Goal: Task Accomplishment & Management: Manage account settings

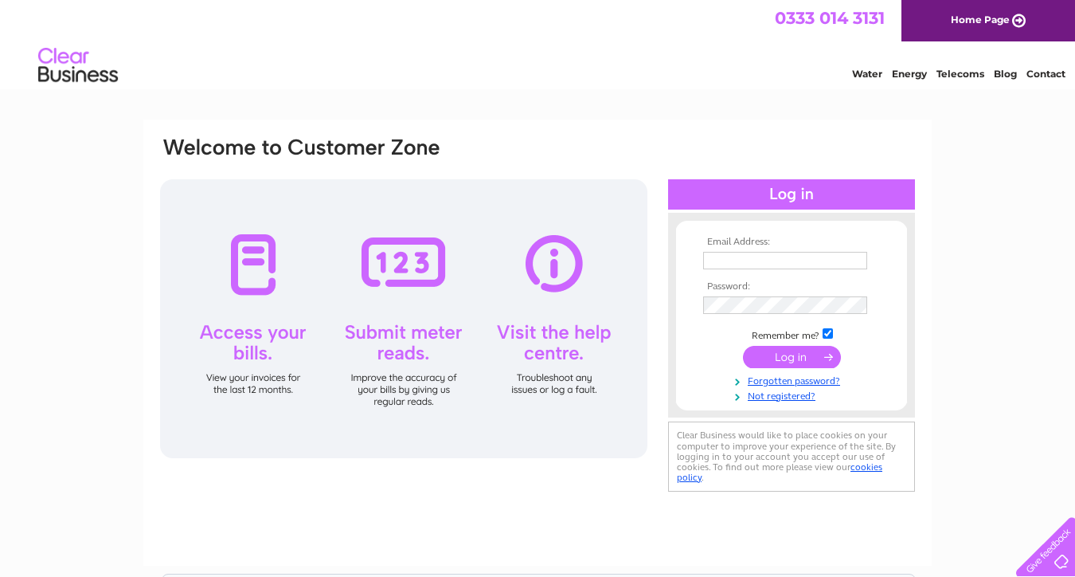
type input "[EMAIL_ADDRESS][DOMAIN_NAME]"
click at [792, 358] on input "submit" at bounding box center [792, 357] width 98 height 22
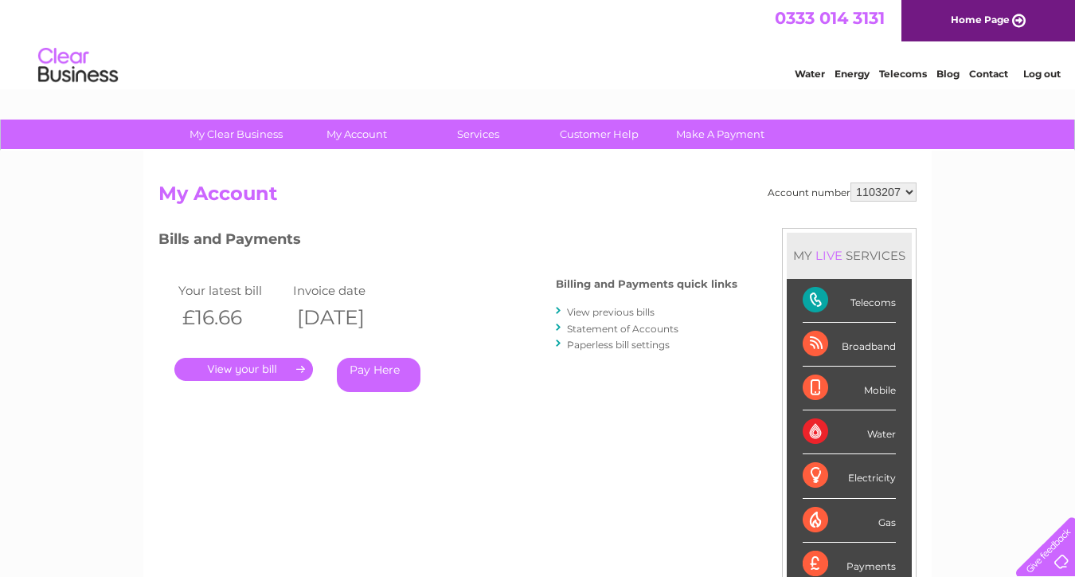
click at [601, 307] on link "View previous bills" at bounding box center [611, 312] width 88 height 12
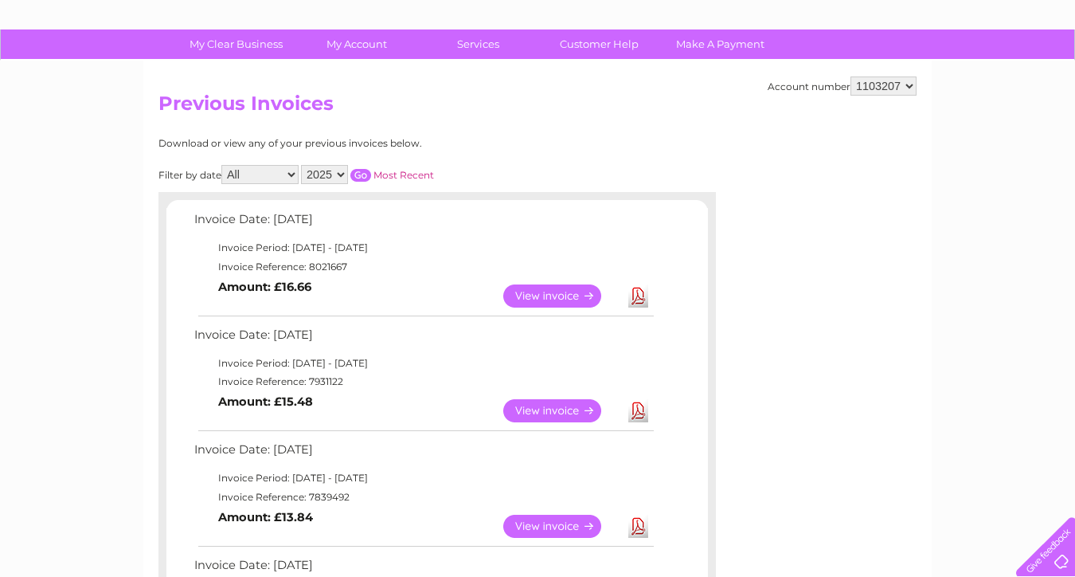
scroll to position [37, 0]
